Goal: Information Seeking & Learning: Learn about a topic

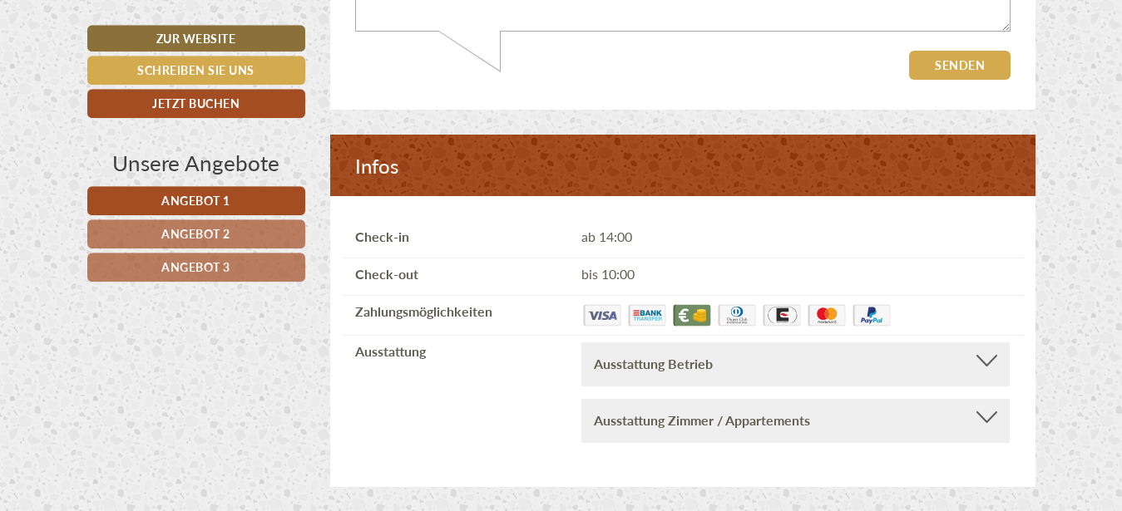
scroll to position [6532, 0]
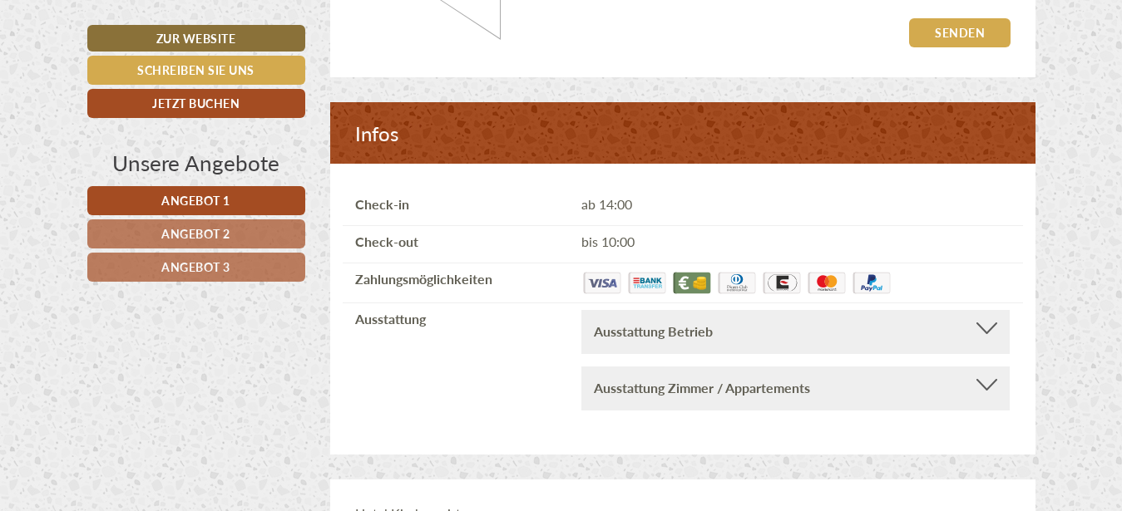
click at [995, 333] on div "Ausstattung Betrieb Barrierefrei, Aufenthaltsraum, [GEOGRAPHIC_DATA], Aufzug, W…" at bounding box center [795, 332] width 428 height 44
click at [986, 334] on div at bounding box center [986, 329] width 21 height 12
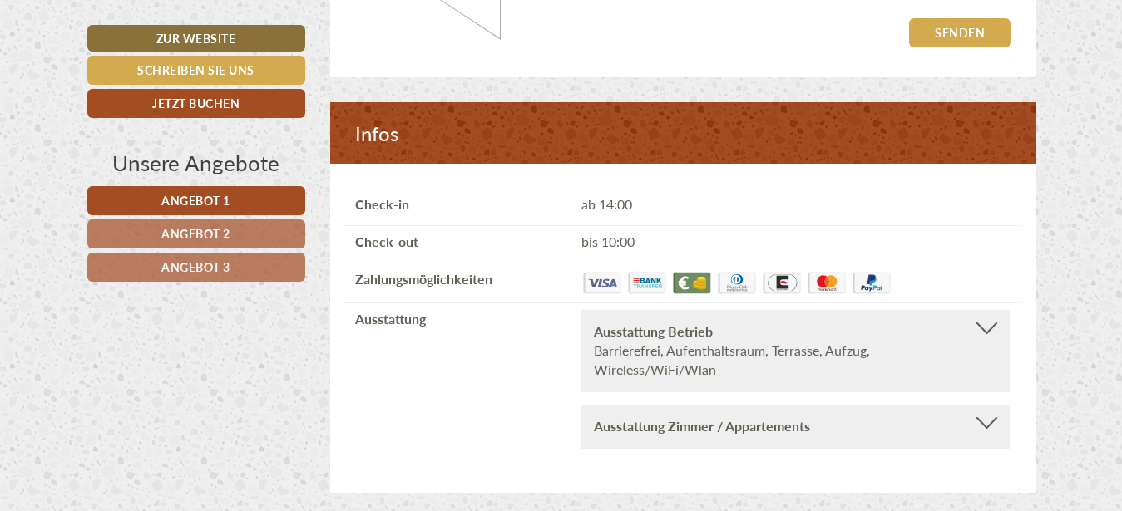
click at [981, 437] on div "Ausstattung Zimmer / Appartements" at bounding box center [795, 426] width 403 height 19
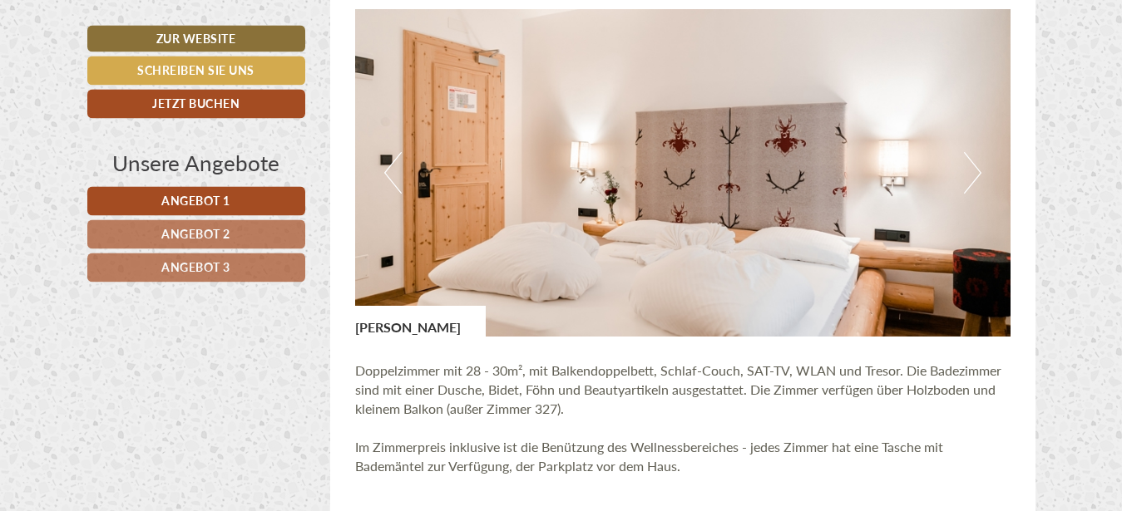
scroll to position [3530, 0]
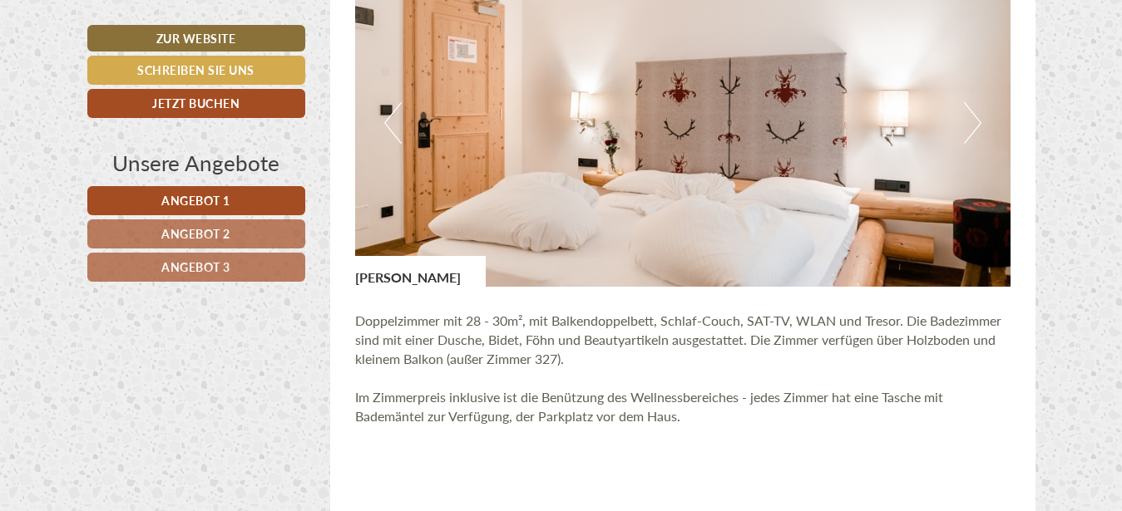
click at [974, 127] on button "Next" at bounding box center [972, 123] width 17 height 42
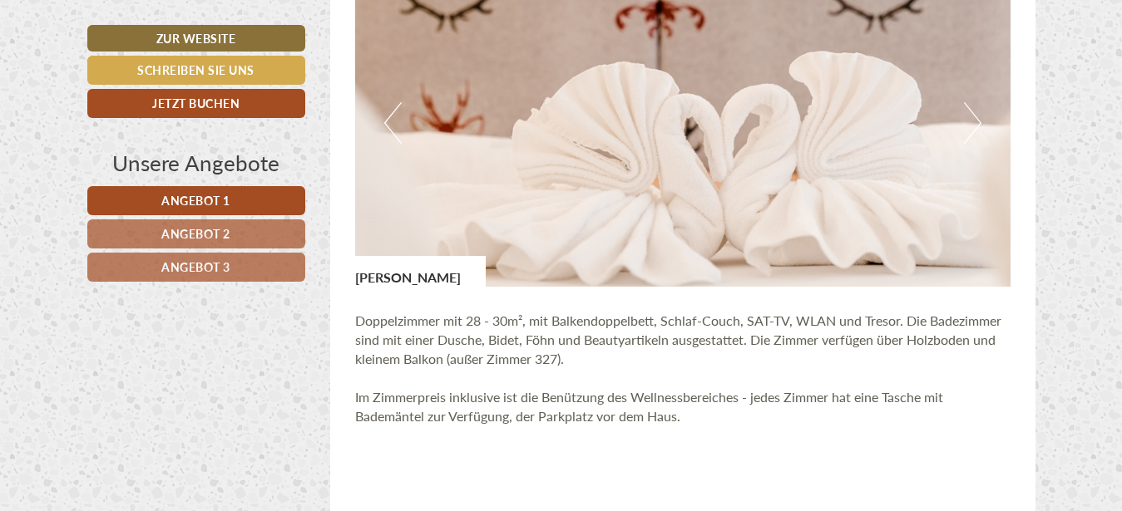
click at [974, 127] on button "Next" at bounding box center [972, 123] width 17 height 42
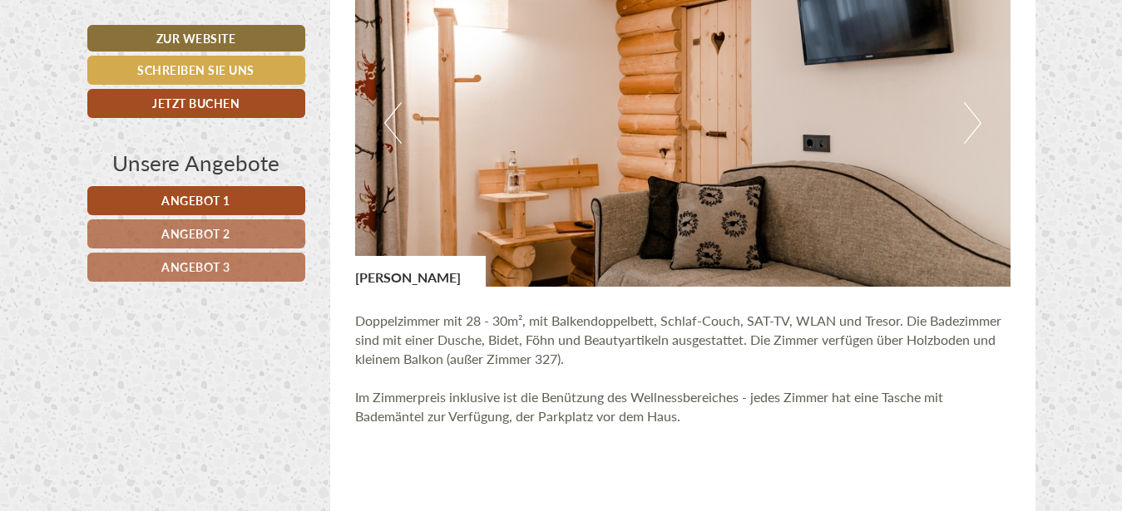
click at [974, 127] on button "Next" at bounding box center [972, 123] width 17 height 42
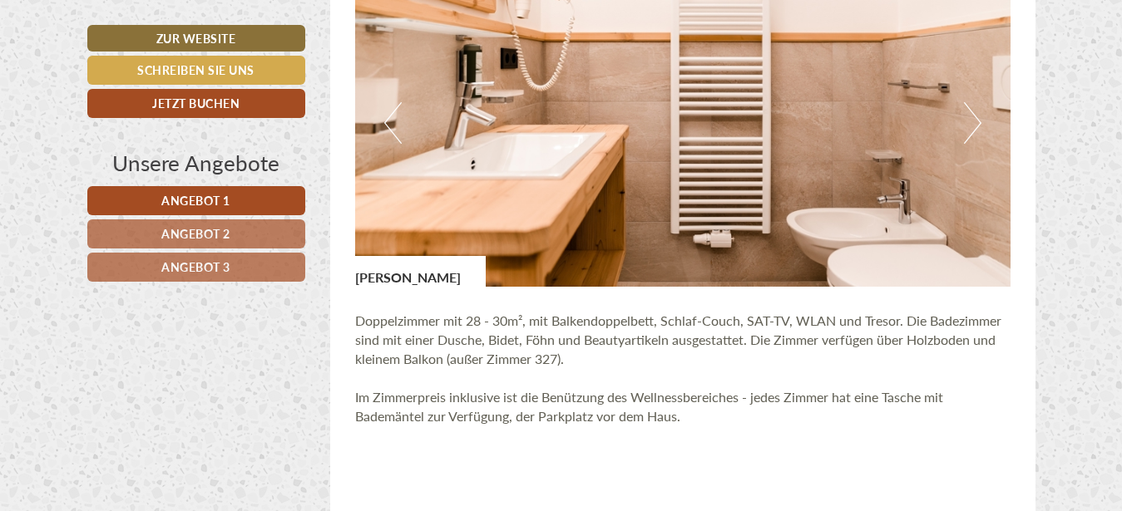
click at [974, 127] on button "Next" at bounding box center [972, 123] width 17 height 42
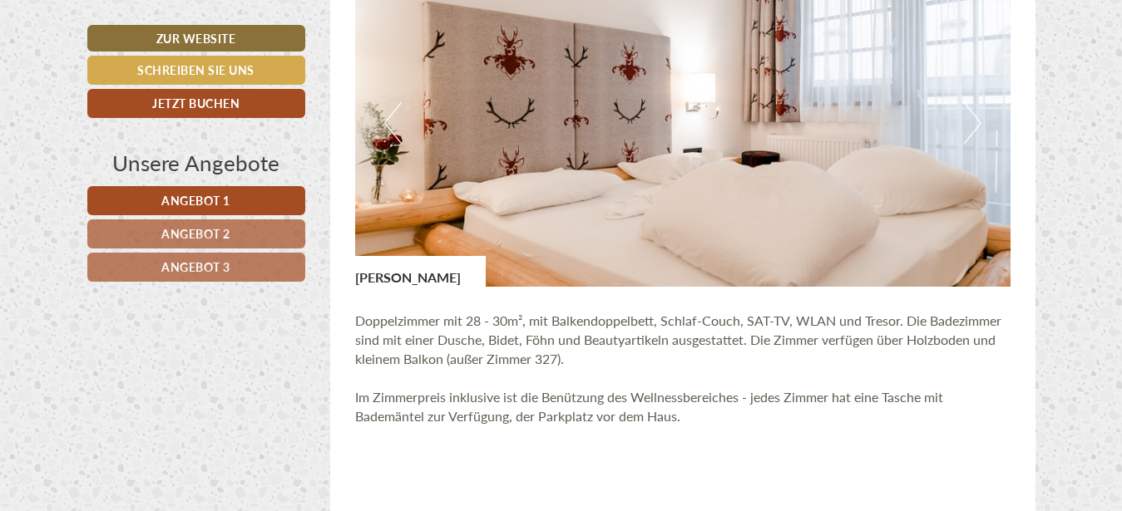
click at [974, 127] on button "Next" at bounding box center [972, 123] width 17 height 42
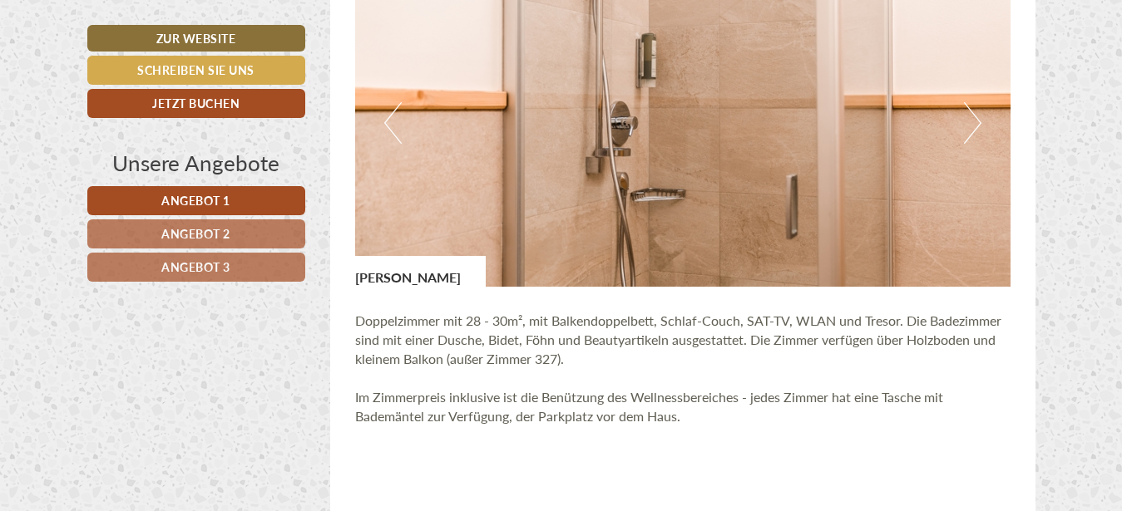
click at [973, 129] on button "Next" at bounding box center [972, 123] width 17 height 42
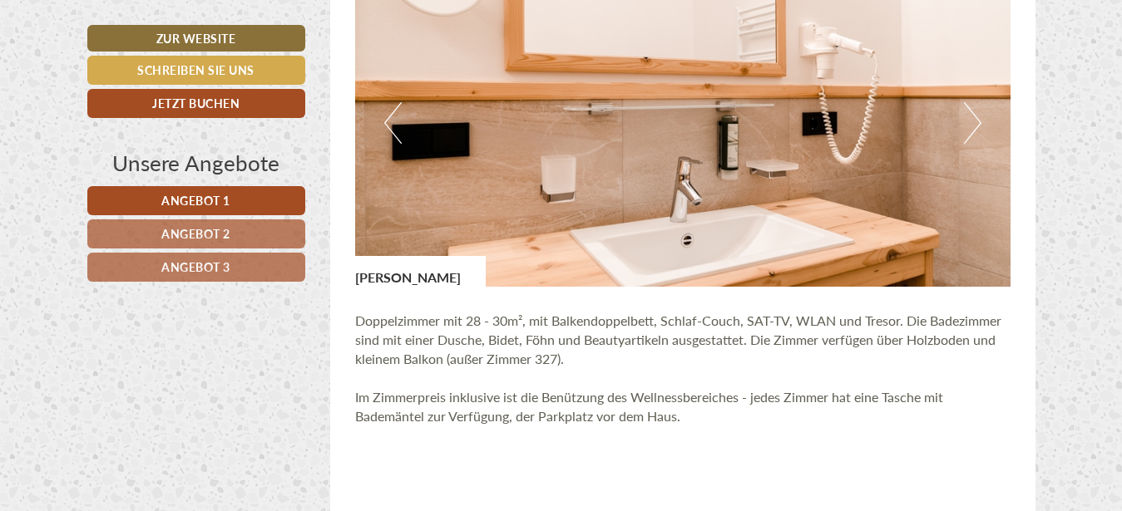
click at [973, 129] on button "Next" at bounding box center [972, 123] width 17 height 42
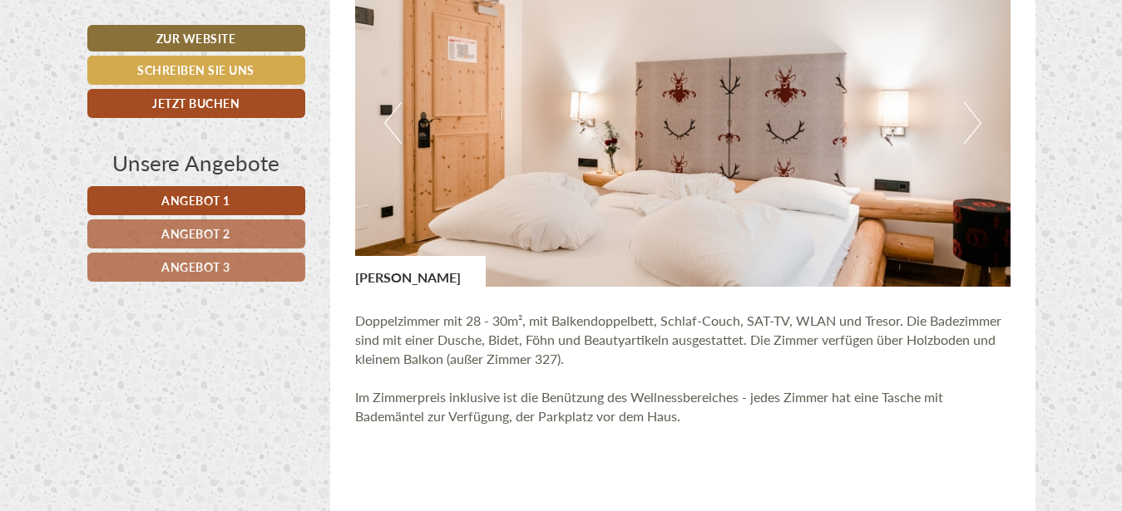
click at [973, 130] on button "Next" at bounding box center [972, 123] width 17 height 42
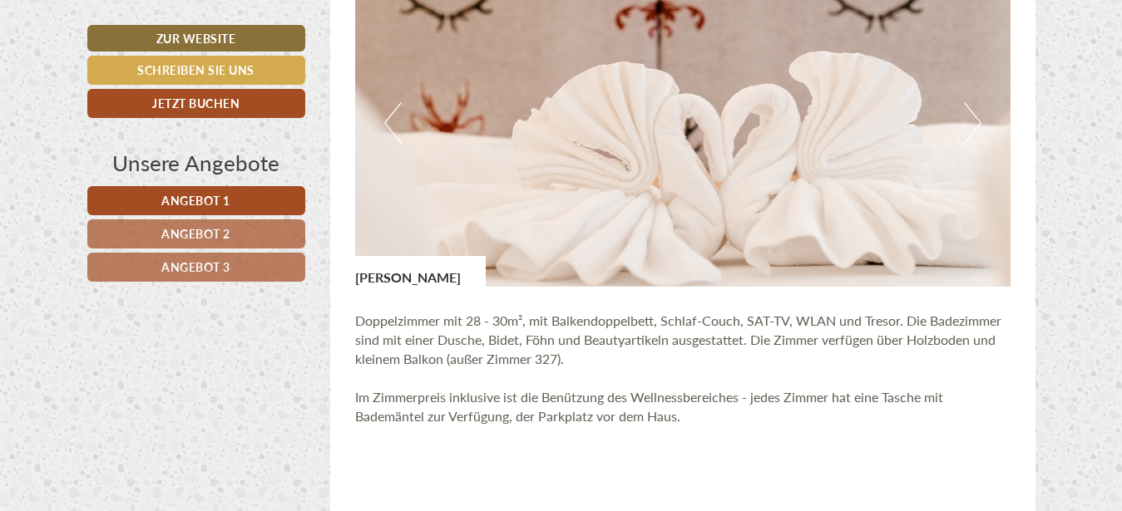
click at [973, 130] on button "Next" at bounding box center [972, 123] width 17 height 42
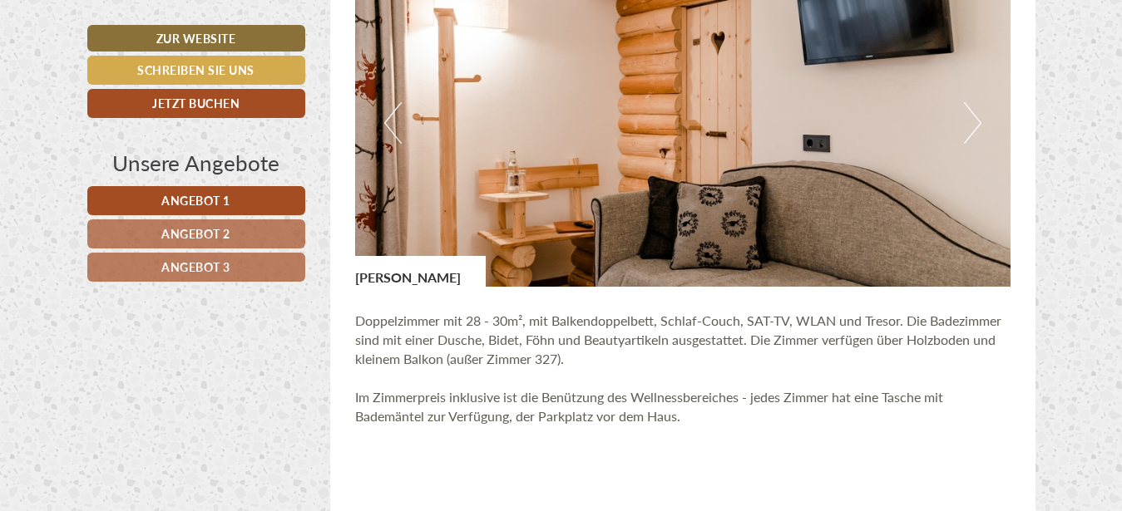
click at [972, 130] on button "Next" at bounding box center [972, 123] width 17 height 42
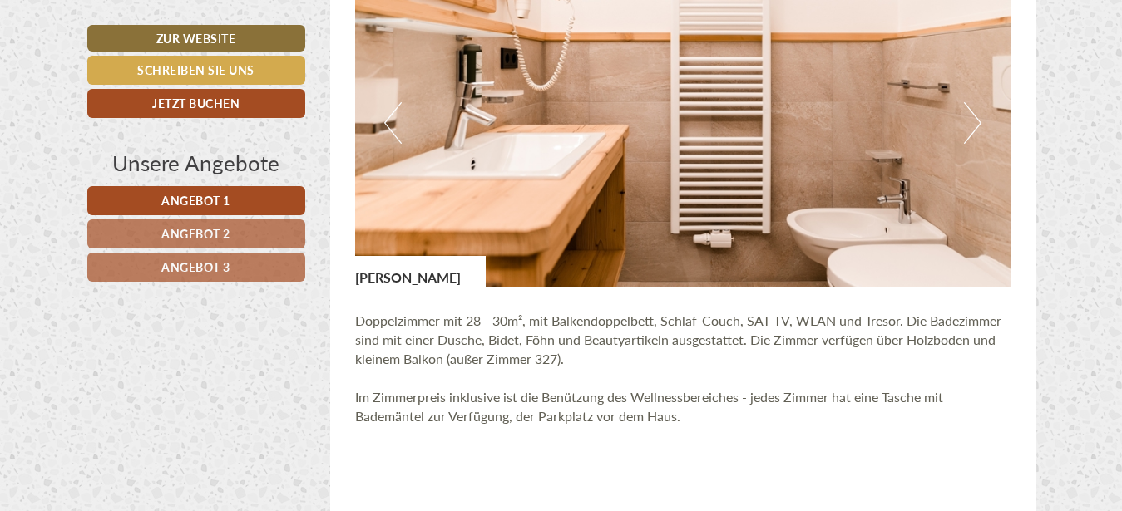
click at [972, 130] on button "Next" at bounding box center [972, 123] width 17 height 42
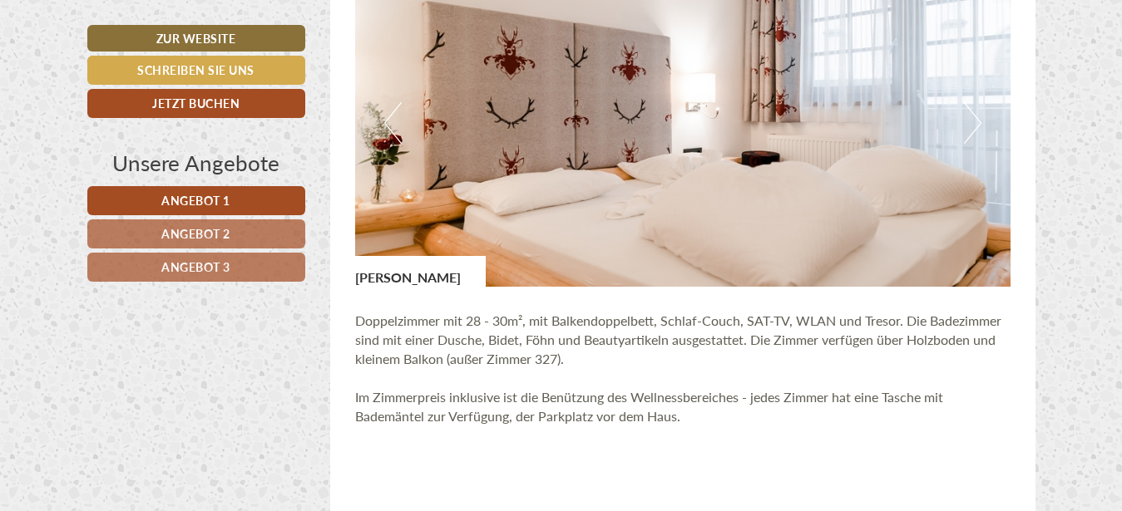
click at [972, 130] on button "Next" at bounding box center [972, 123] width 17 height 42
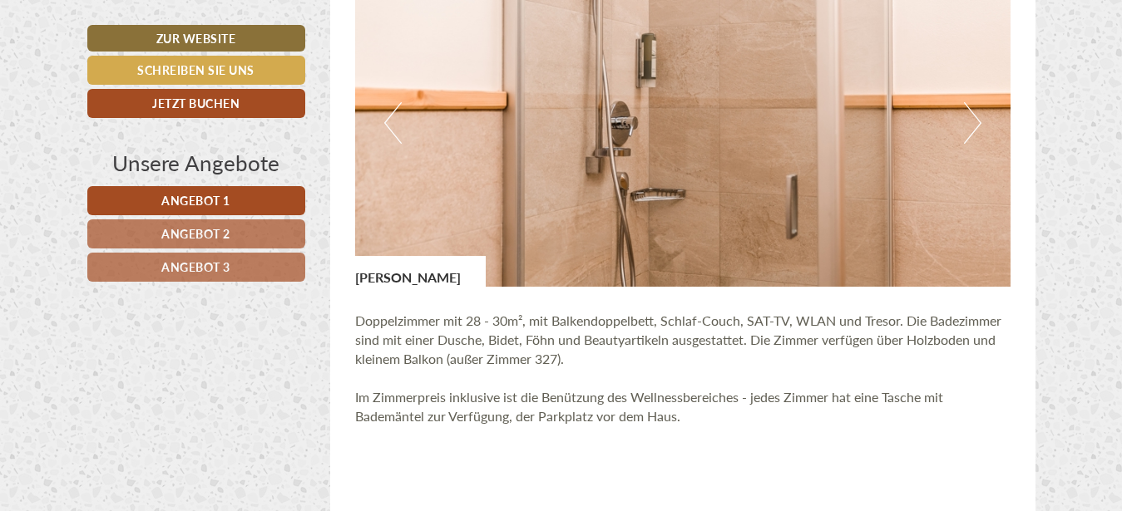
click at [973, 130] on button "Next" at bounding box center [972, 123] width 17 height 42
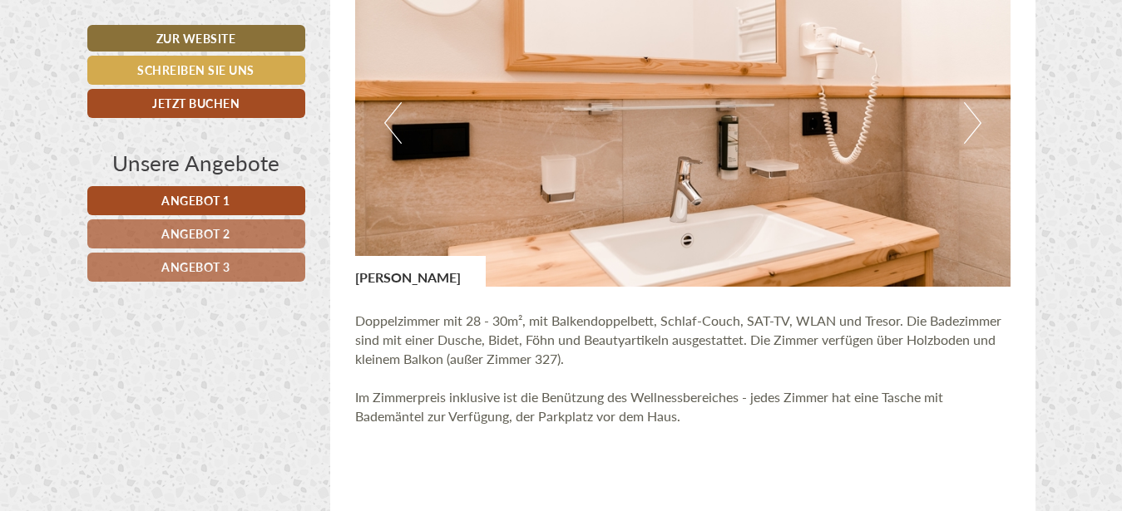
click at [973, 130] on button "Next" at bounding box center [972, 123] width 17 height 42
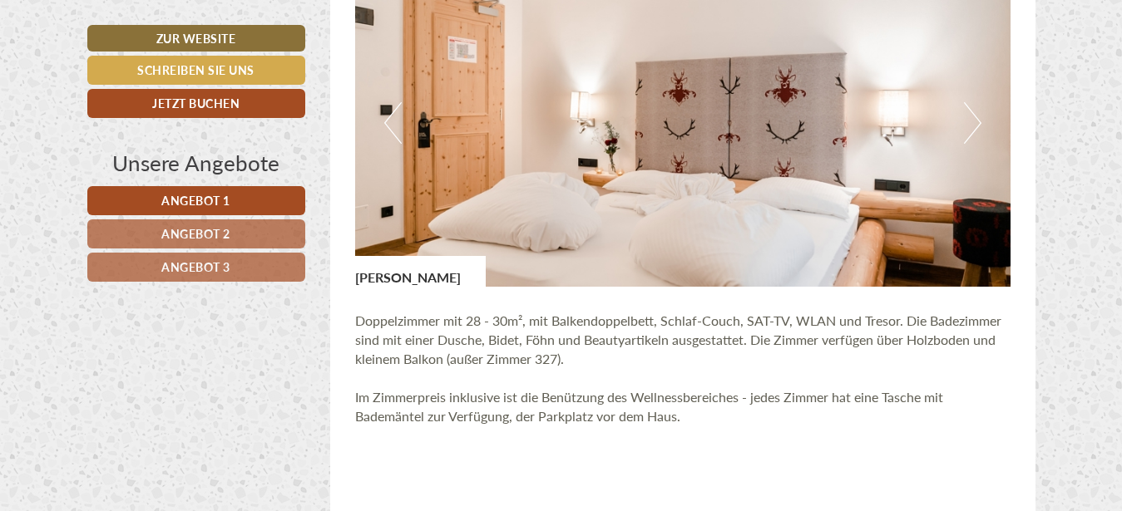
click at [973, 130] on button "Next" at bounding box center [972, 123] width 17 height 42
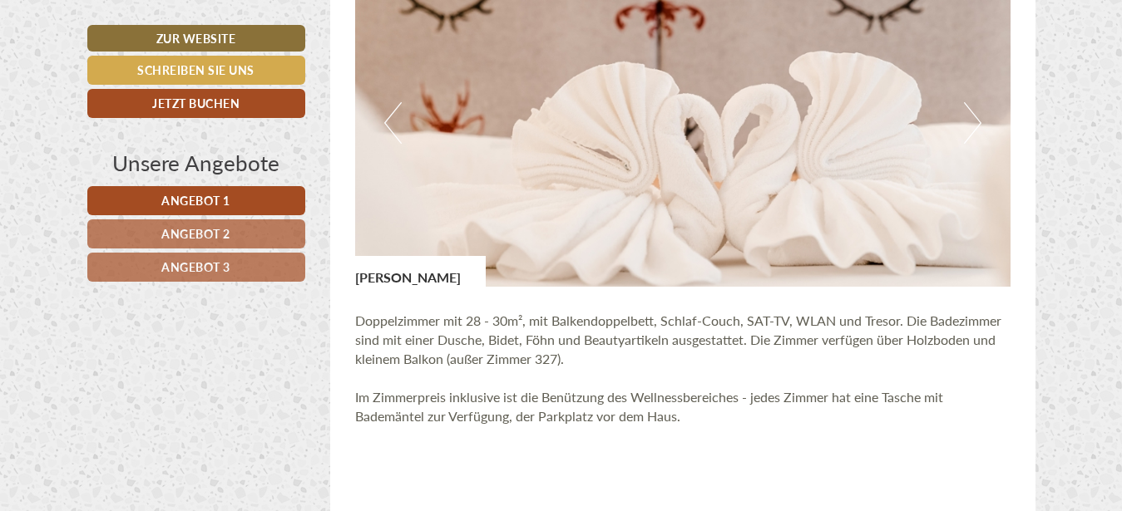
click at [973, 130] on button "Next" at bounding box center [972, 123] width 17 height 42
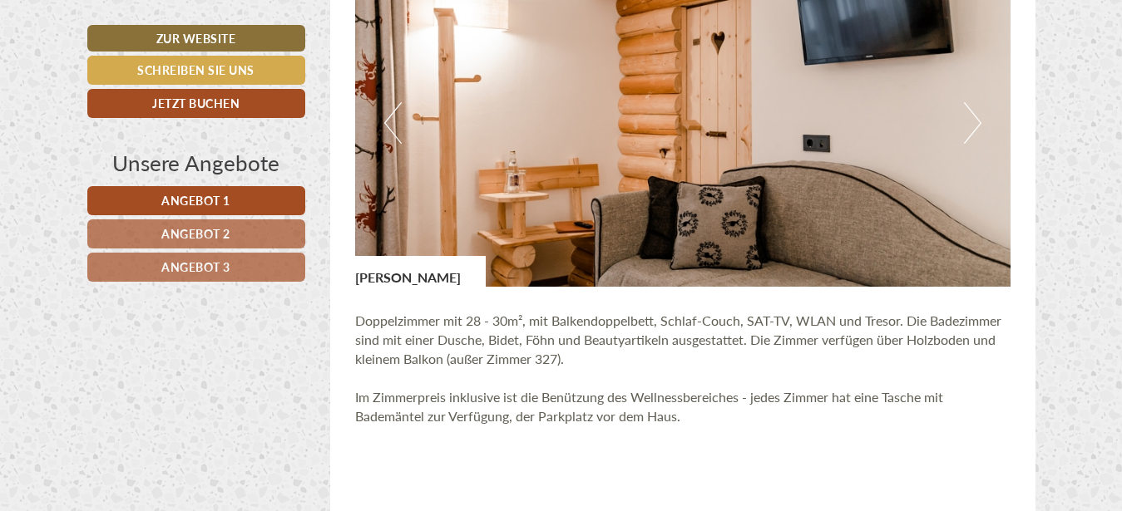
click at [973, 130] on button "Next" at bounding box center [972, 123] width 17 height 42
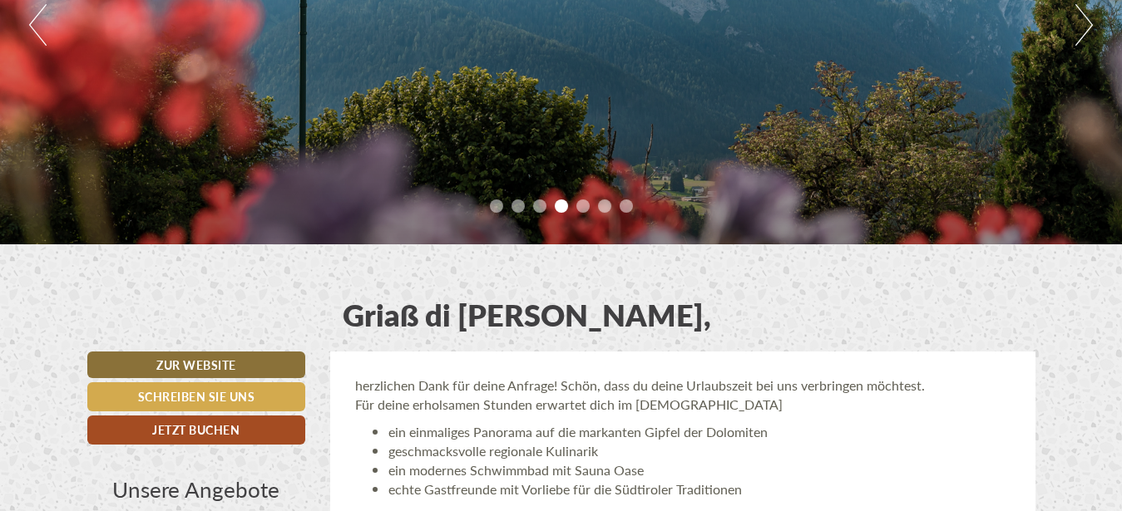
scroll to position [137, 0]
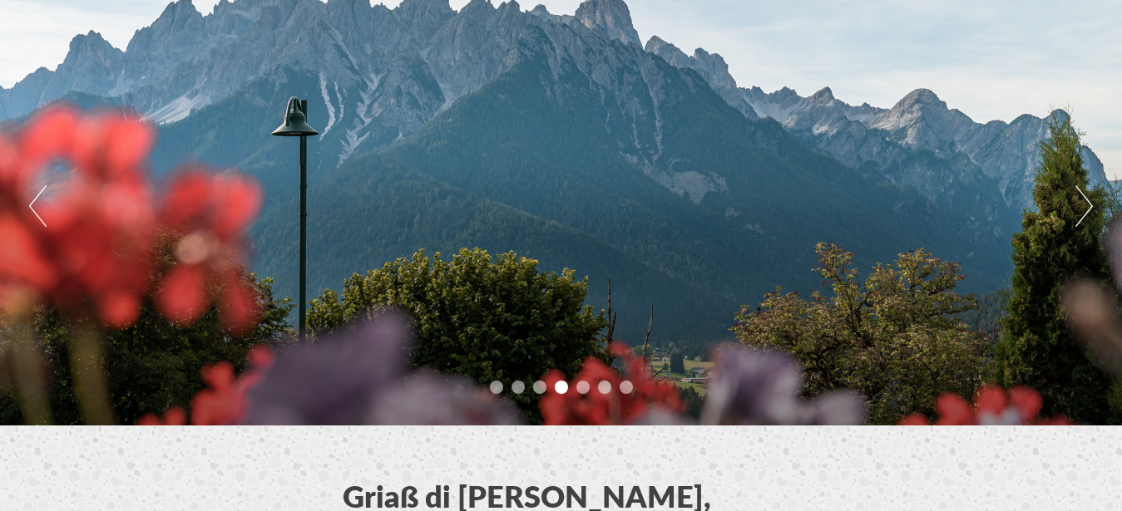
click at [1087, 189] on button "Next" at bounding box center [1083, 206] width 17 height 42
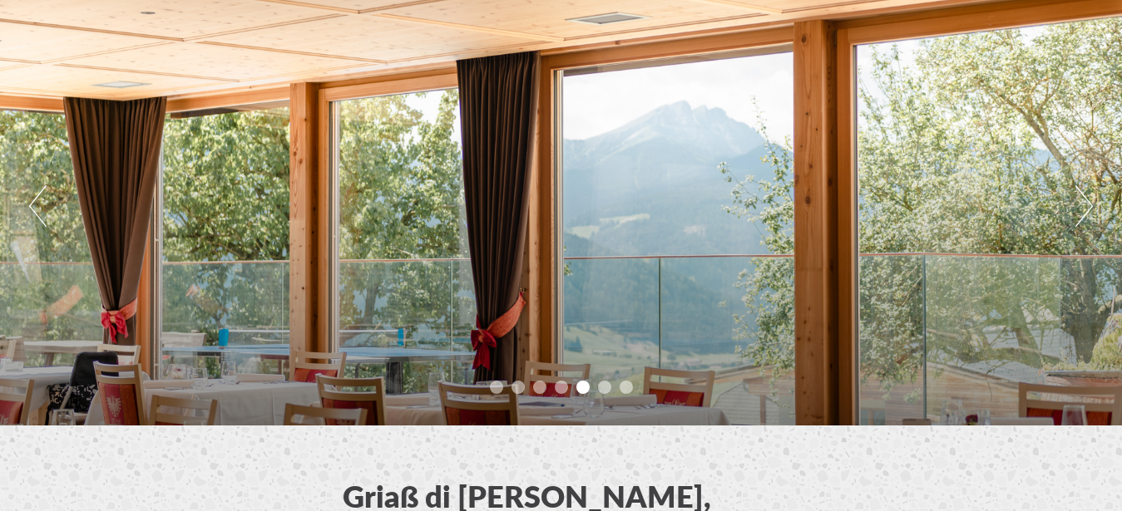
click at [1084, 189] on button "Next" at bounding box center [1083, 206] width 17 height 42
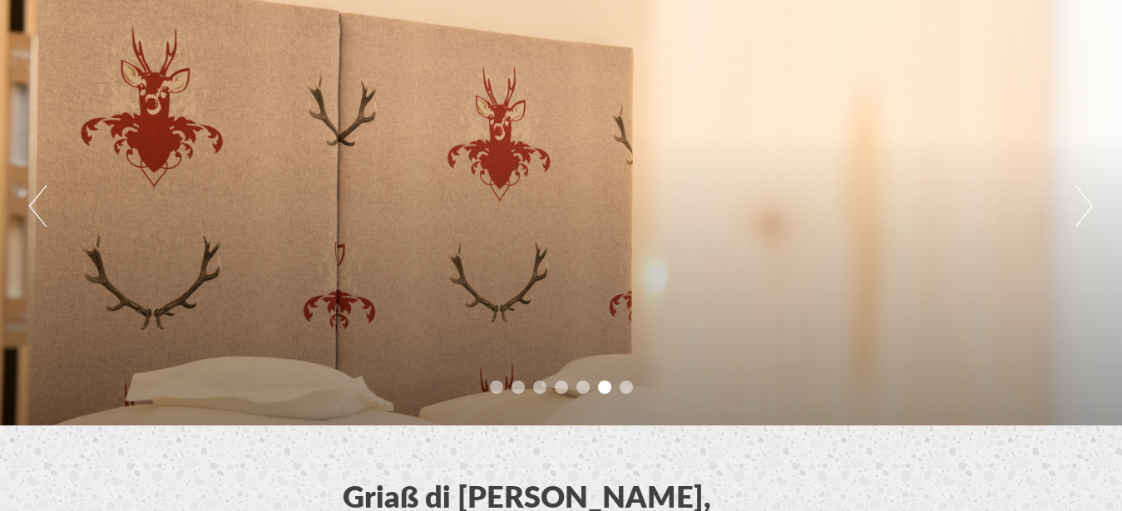
click at [1082, 189] on button "Next" at bounding box center [1083, 206] width 17 height 42
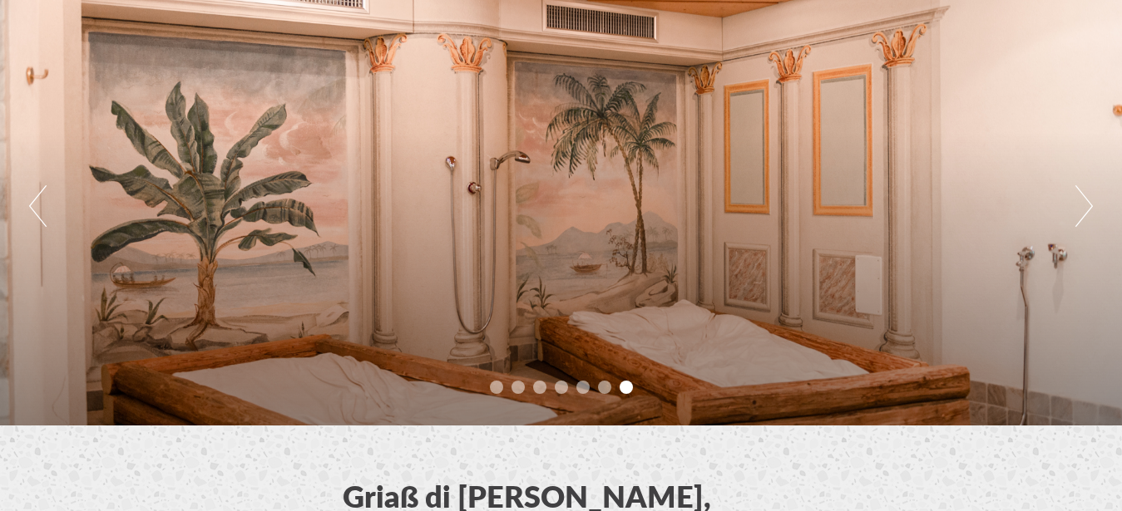
click at [1076, 188] on button "Next" at bounding box center [1083, 206] width 17 height 42
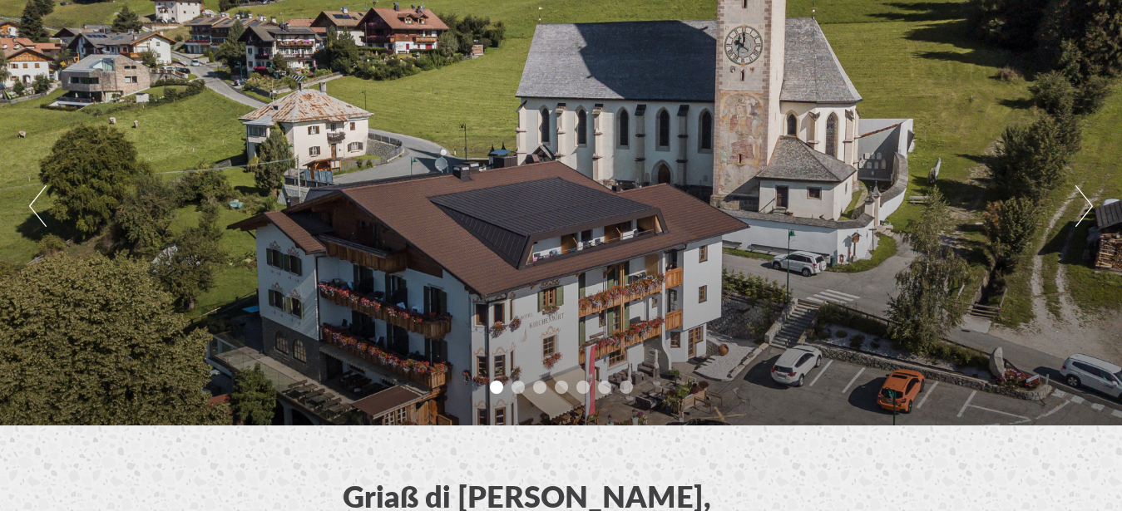
click at [1076, 188] on button "Next" at bounding box center [1083, 206] width 17 height 42
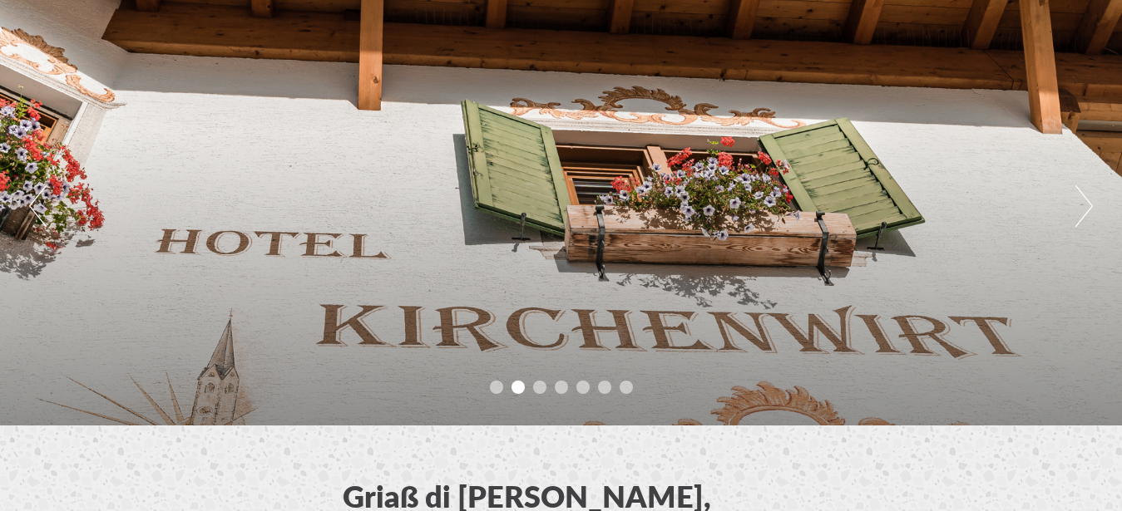
click at [1070, 190] on div "Previous Next 1 2 3 4 5 6 7" at bounding box center [561, 207] width 1122 height 438
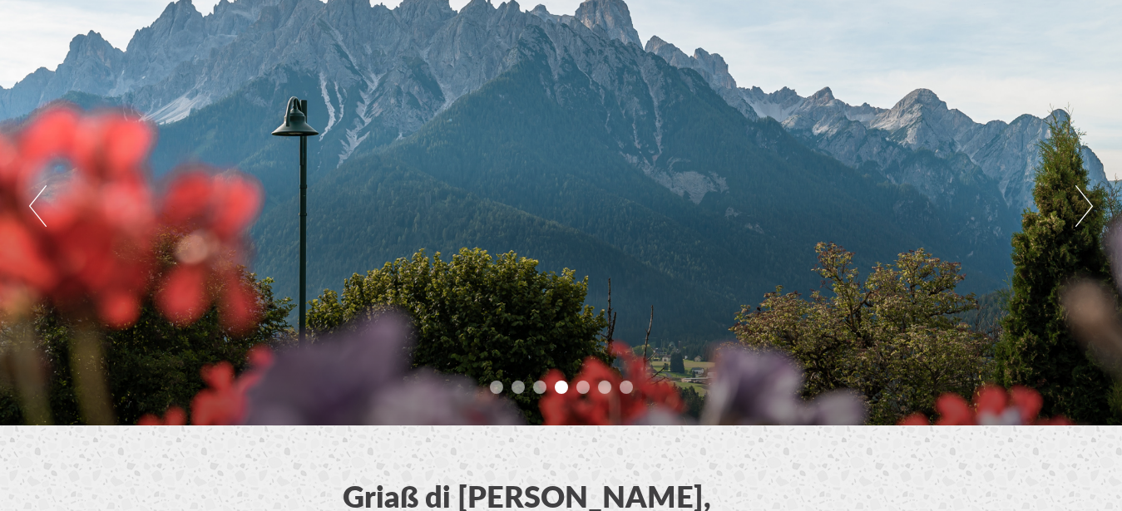
click at [1093, 206] on div "Previous Next 1 2 3 4 5 6 7" at bounding box center [561, 207] width 1122 height 438
click at [1090, 211] on button "Next" at bounding box center [1083, 206] width 17 height 42
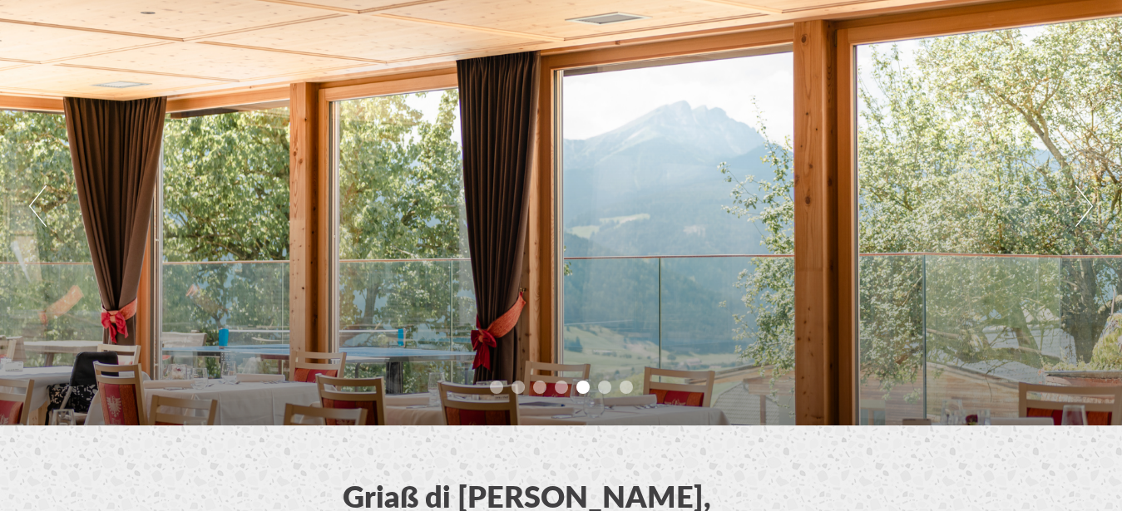
click at [1090, 211] on button "Next" at bounding box center [1083, 206] width 17 height 42
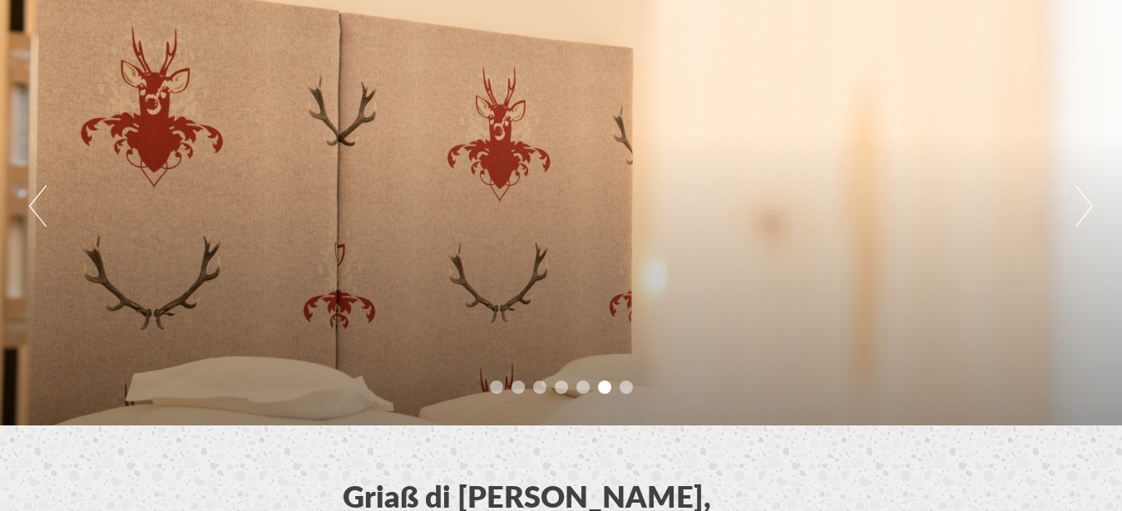
click at [1090, 211] on button "Next" at bounding box center [1083, 206] width 17 height 42
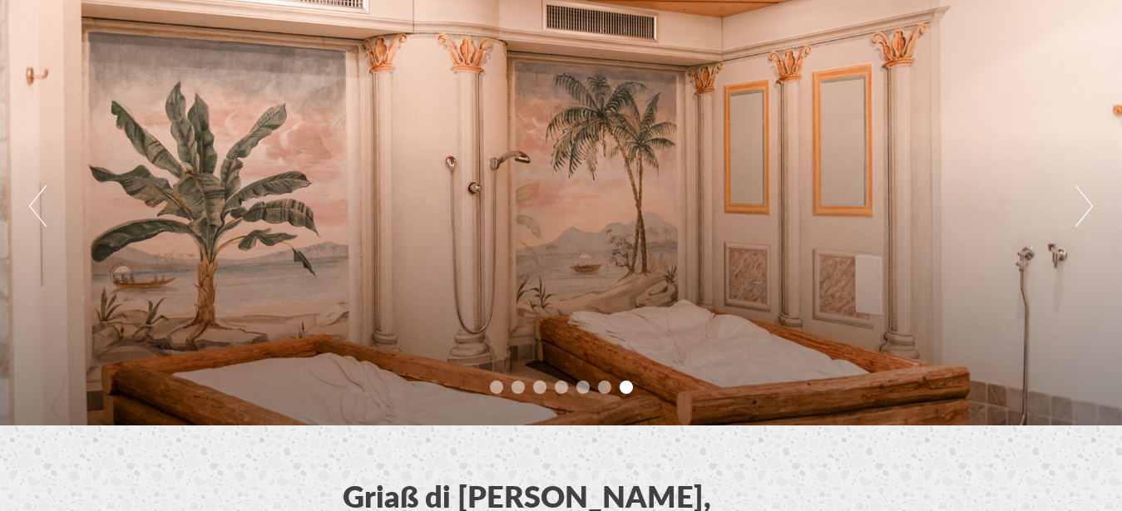
click at [1090, 211] on button "Next" at bounding box center [1083, 206] width 17 height 42
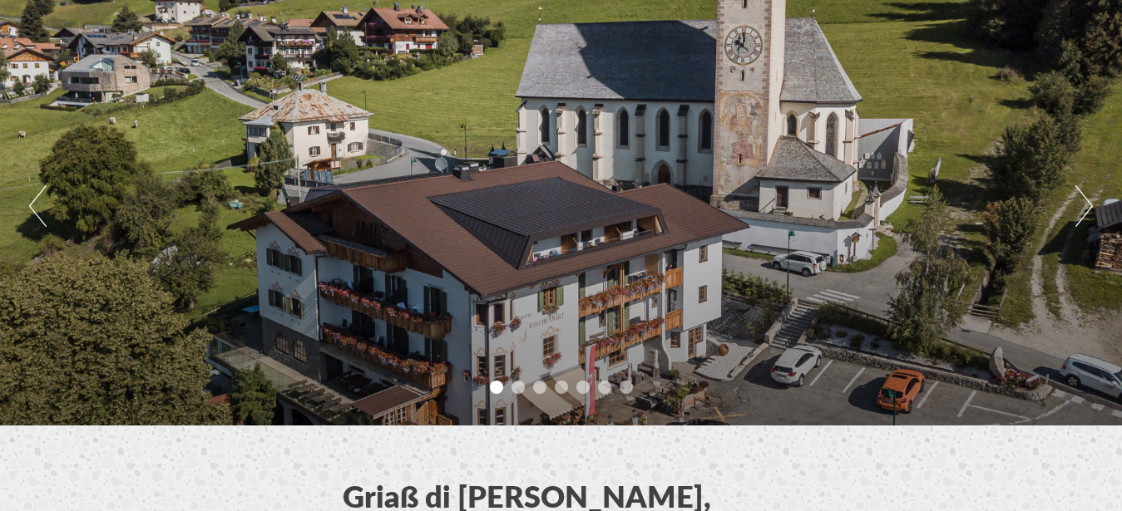
click at [1089, 211] on button "Next" at bounding box center [1083, 206] width 17 height 42
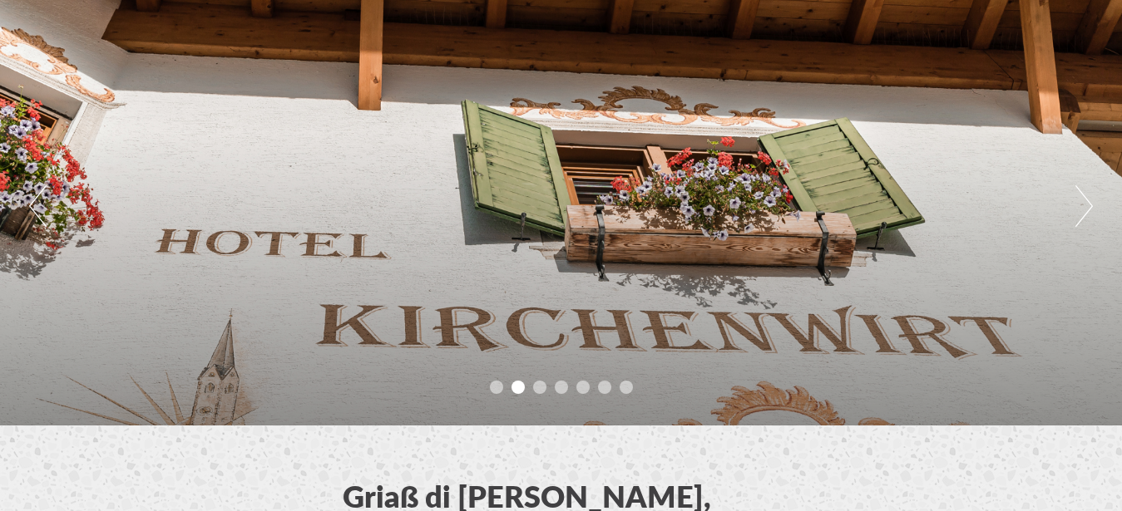
click at [1089, 211] on button "Next" at bounding box center [1083, 206] width 17 height 42
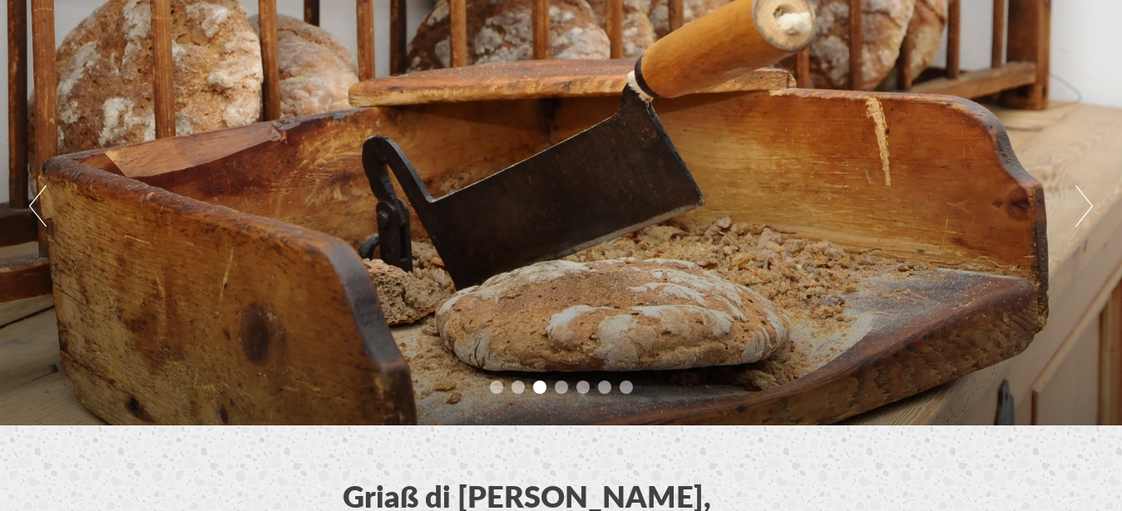
click at [1086, 212] on button "Next" at bounding box center [1083, 206] width 17 height 42
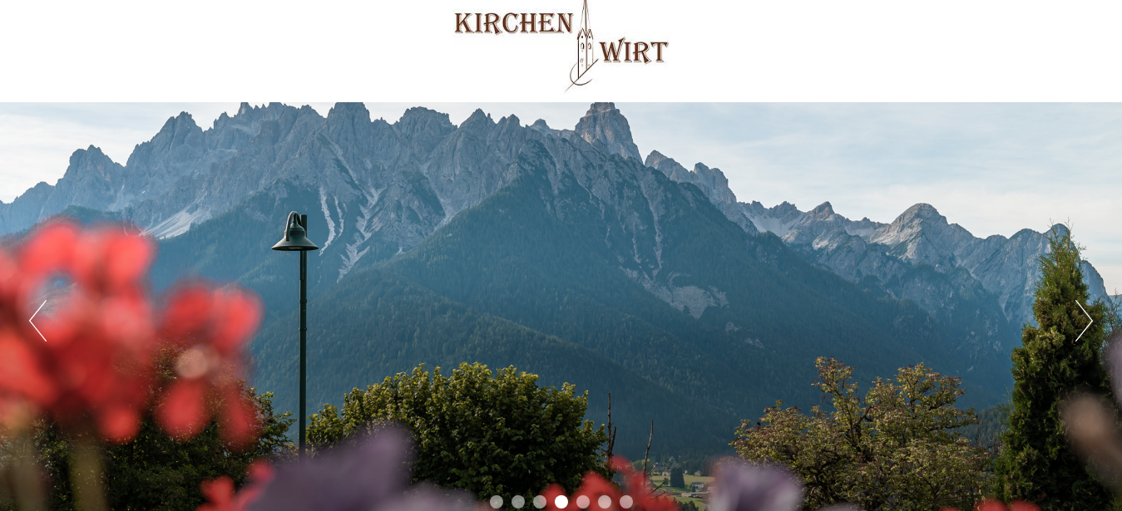
scroll to position [0, 0]
